Goal: Find specific page/section: Find specific page/section

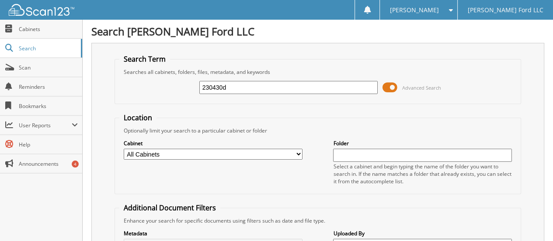
type input "230430d"
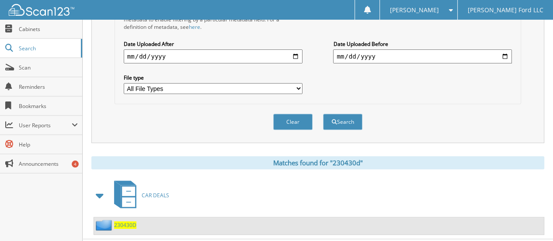
scroll to position [253, 0]
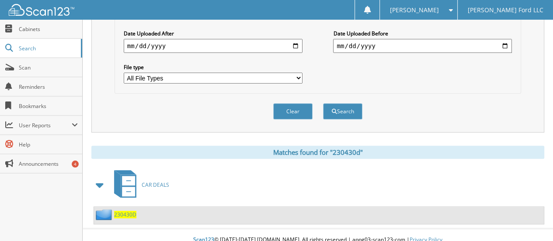
click at [128, 211] on span "230430D" at bounding box center [125, 214] width 22 height 7
